Goal: Find specific page/section: Find specific page/section

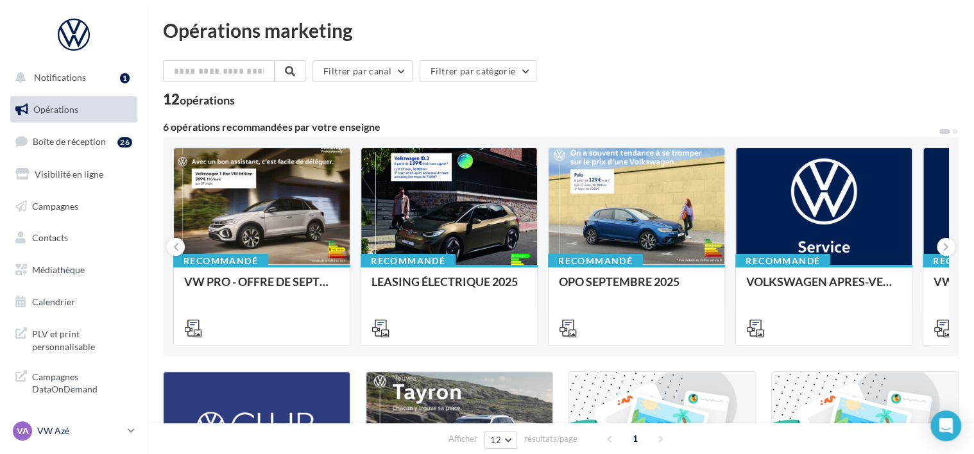
click at [56, 429] on p "VW Azé" at bounding box center [79, 431] width 85 height 13
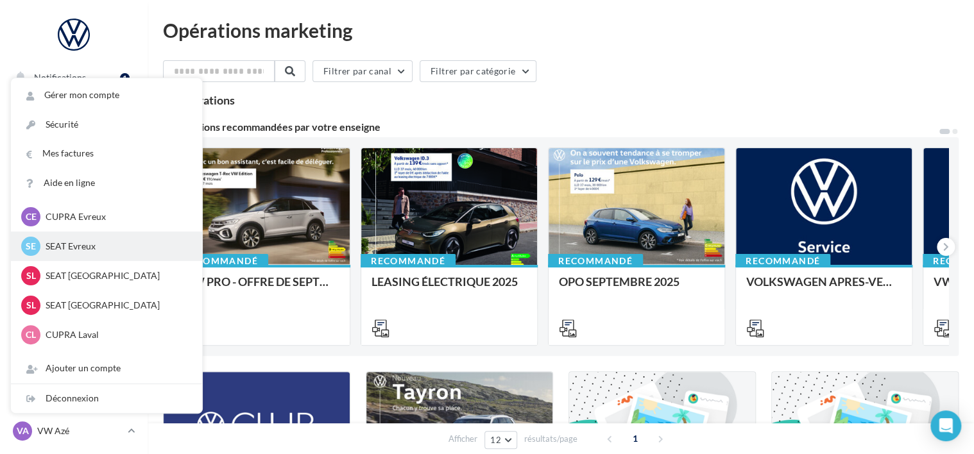
scroll to position [128, 0]
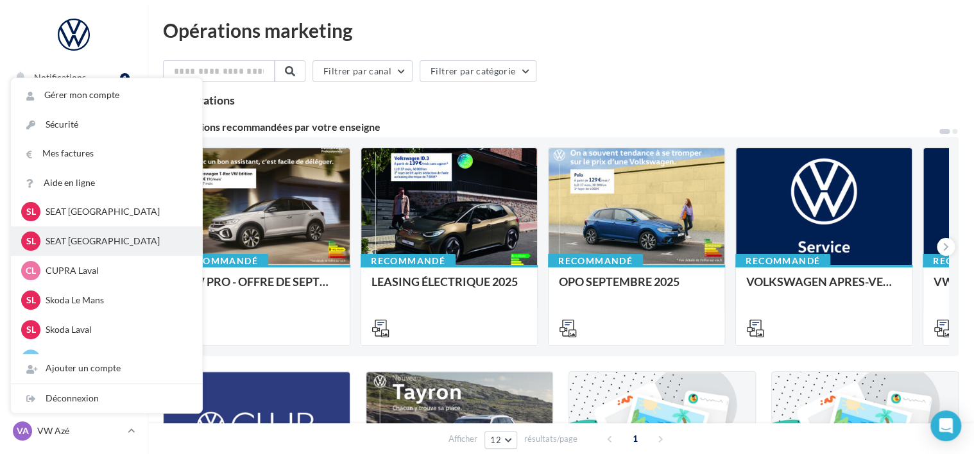
click at [89, 249] on div "SL SEAT [GEOGRAPHIC_DATA] SEAT-[GEOGRAPHIC_DATA]" at bounding box center [106, 241] width 171 height 19
click at [96, 243] on p "SEAT [GEOGRAPHIC_DATA]" at bounding box center [116, 241] width 141 height 13
click at [34, 239] on span "SL" at bounding box center [31, 241] width 10 height 13
click at [115, 237] on p "SEAT [GEOGRAPHIC_DATA]" at bounding box center [116, 241] width 141 height 13
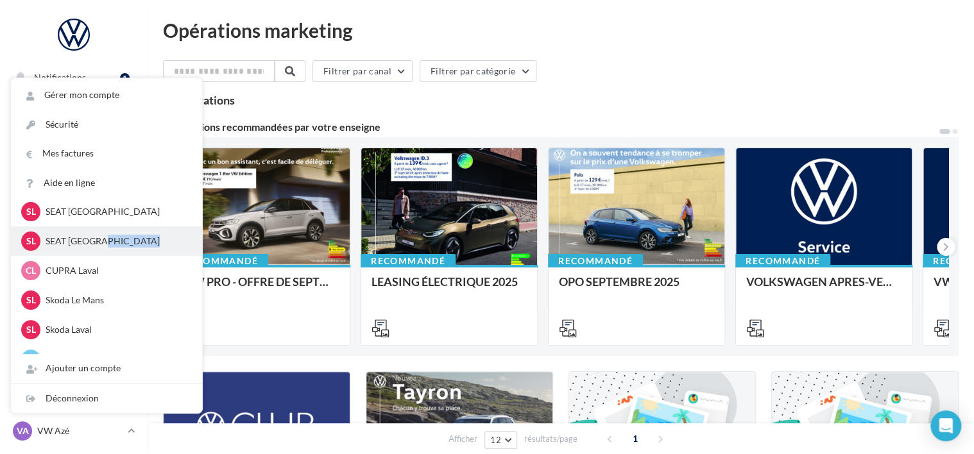
click at [173, 235] on p "SEAT [GEOGRAPHIC_DATA]" at bounding box center [116, 241] width 141 height 13
click at [78, 246] on p "SEAT [GEOGRAPHIC_DATA]" at bounding box center [116, 241] width 141 height 13
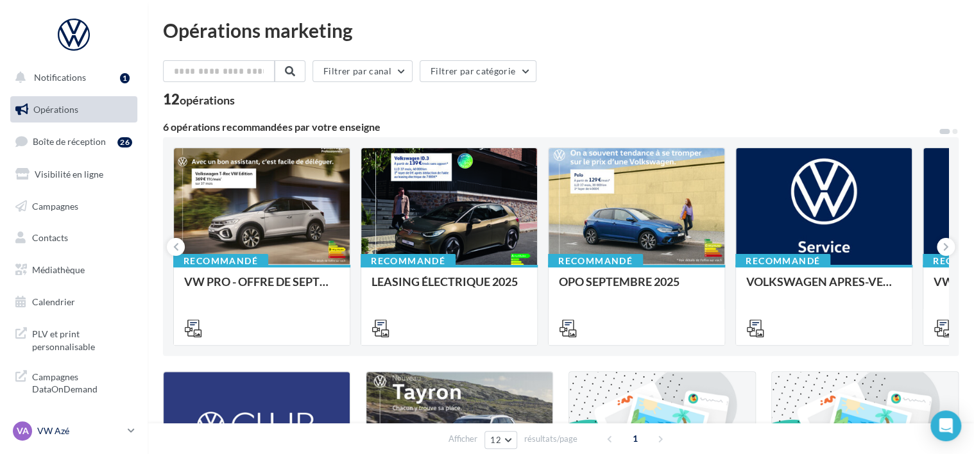
click at [60, 427] on p "VW Azé" at bounding box center [79, 431] width 85 height 13
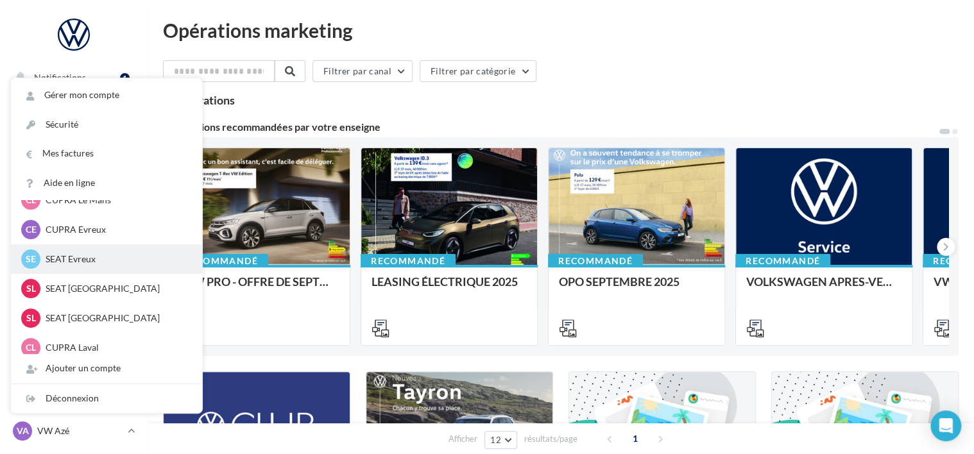
scroll to position [64, 0]
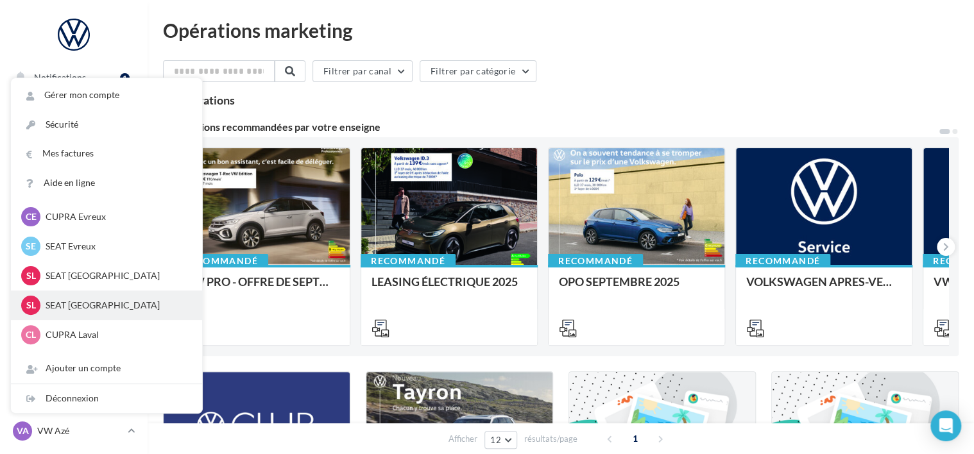
click at [72, 303] on p "SEAT [GEOGRAPHIC_DATA]" at bounding box center [116, 305] width 141 height 13
